Goal: Navigation & Orientation: Find specific page/section

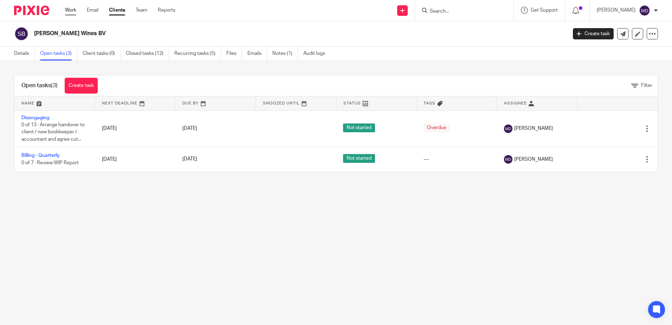
click at [73, 12] on link "Work" at bounding box center [70, 10] width 11 height 7
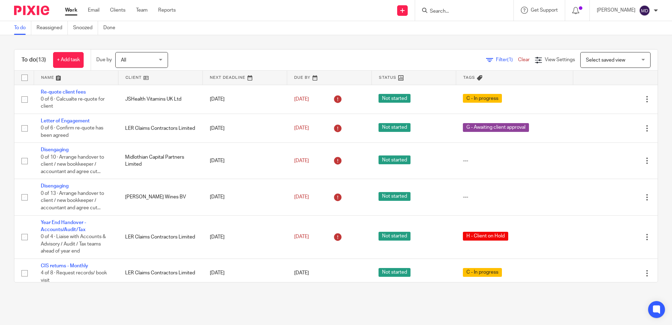
click at [41, 78] on link at bounding box center [76, 78] width 84 height 14
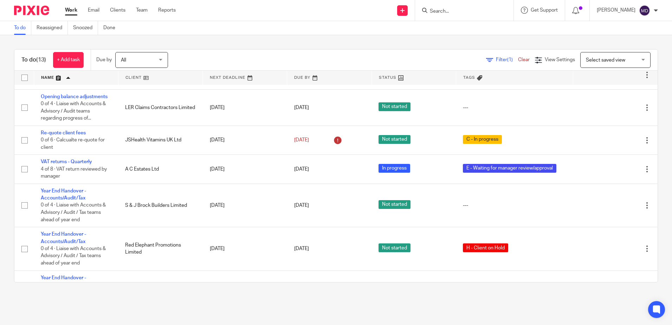
scroll to position [237, 0]
